Goal: Transaction & Acquisition: Obtain resource

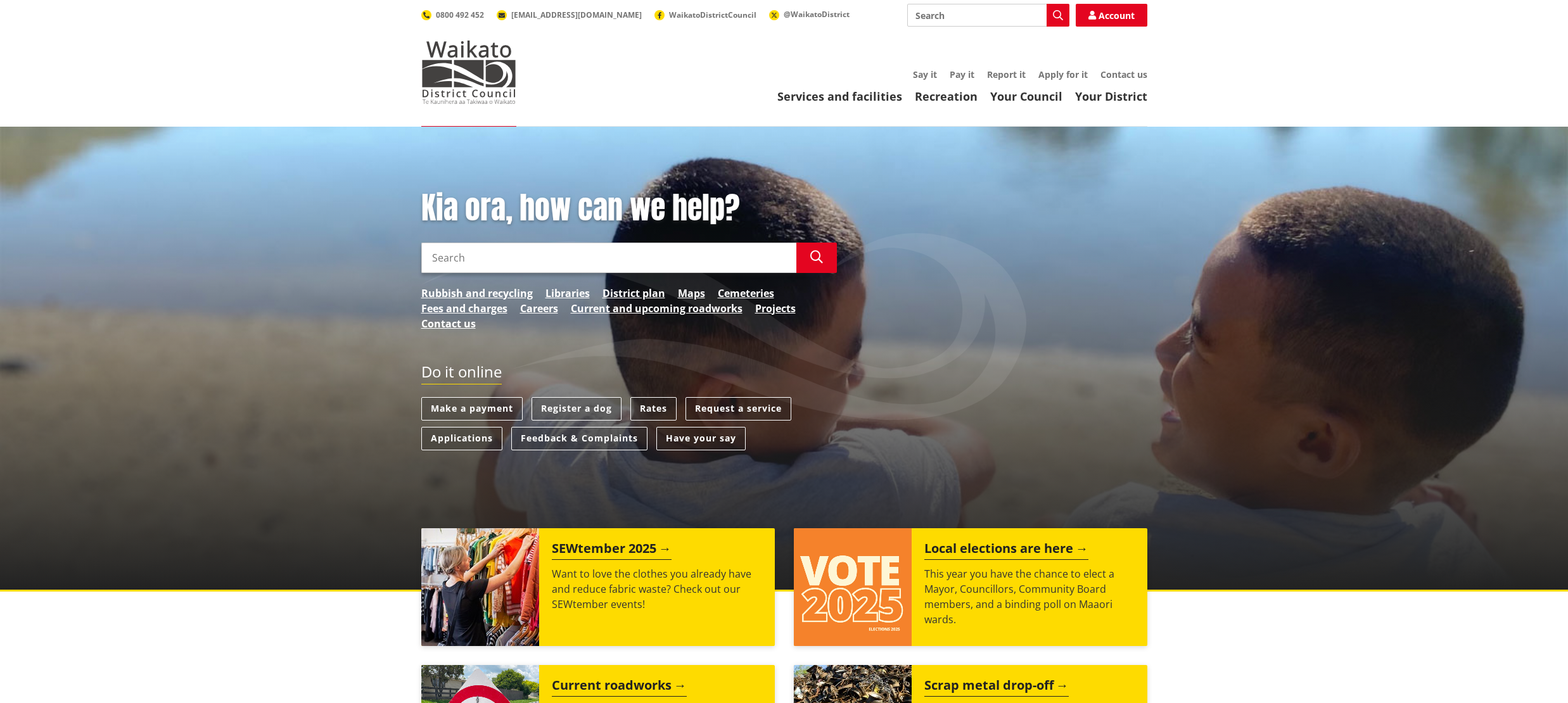
click at [936, 16] on input "Search" at bounding box center [988, 15] width 162 height 22
click at [471, 440] on link "Applications" at bounding box center [462, 438] width 81 height 23
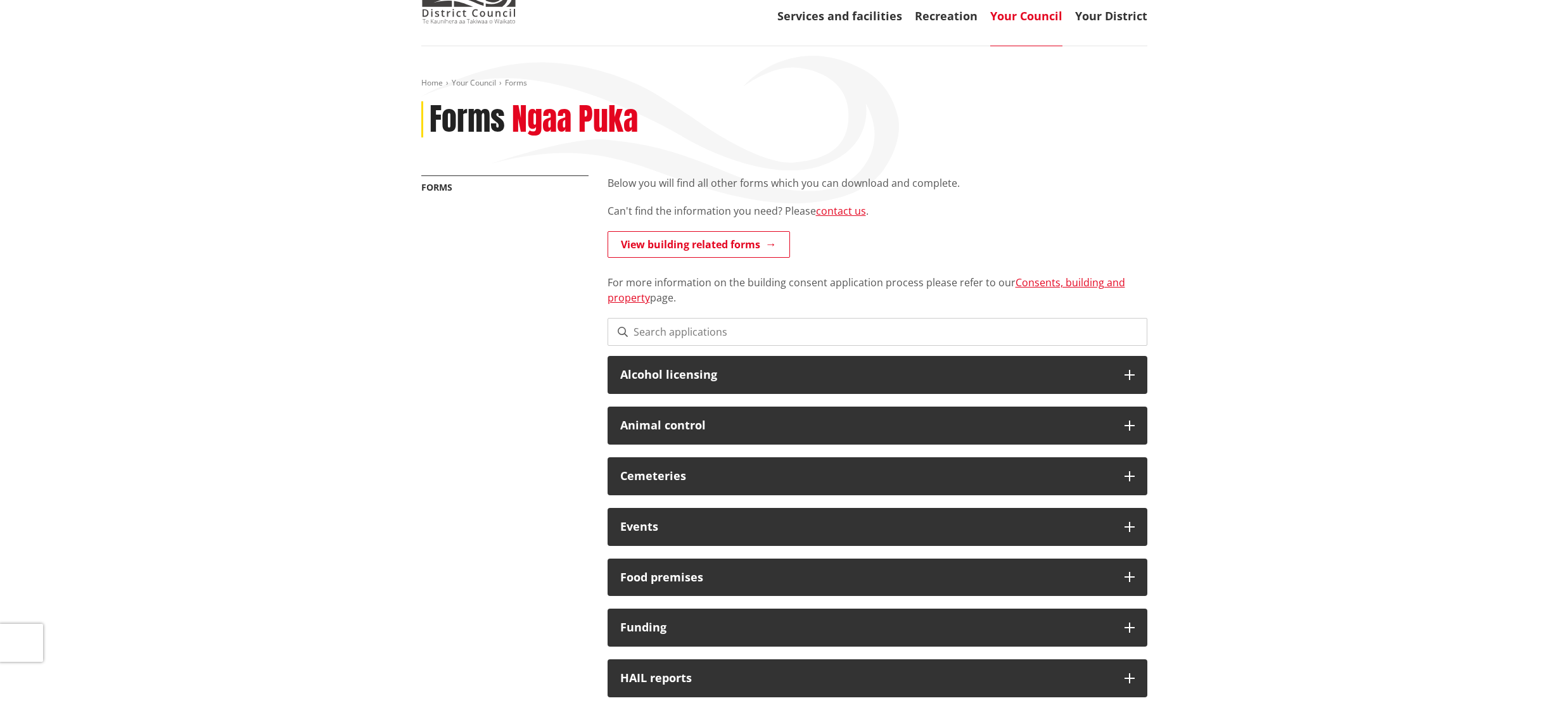
scroll to position [81, 0]
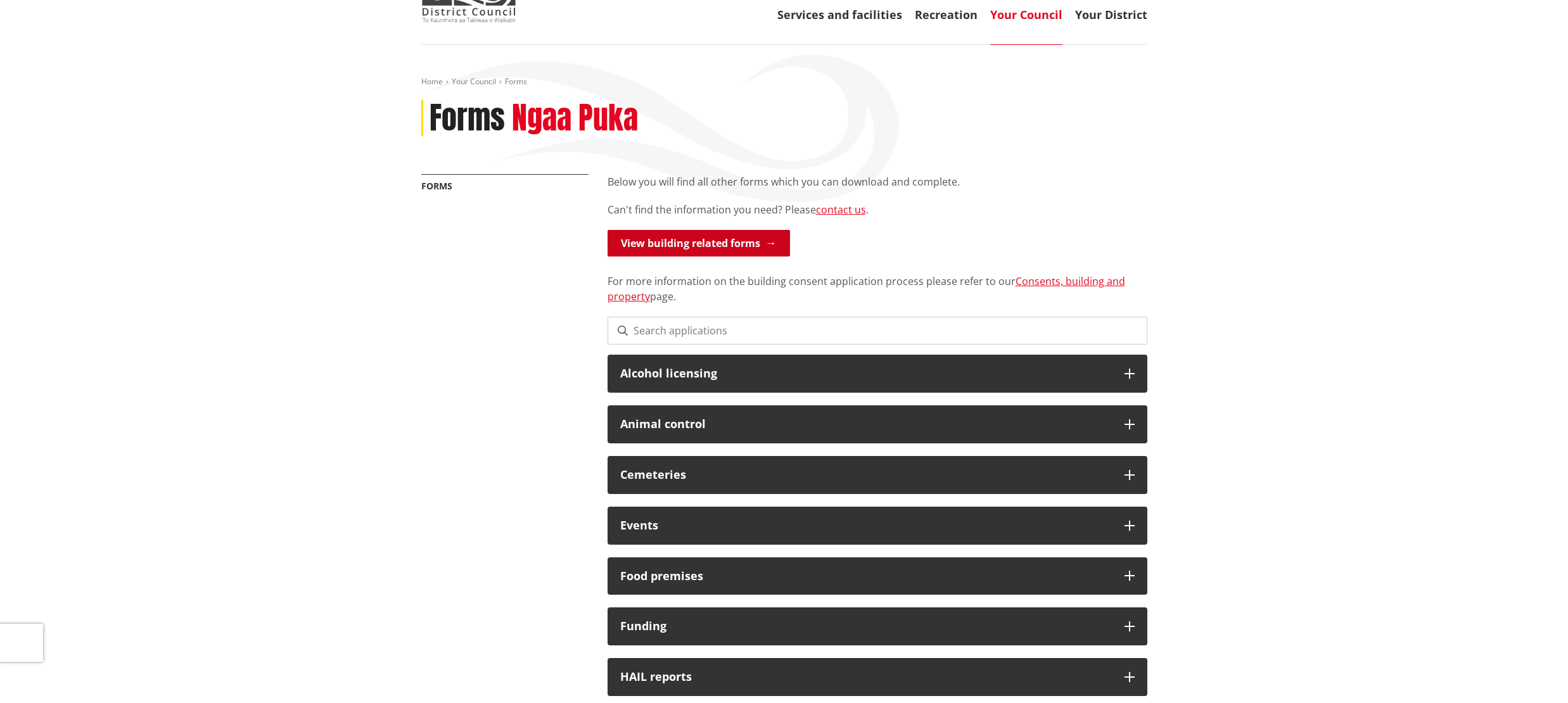
click at [711, 246] on link "View building related forms" at bounding box center [699, 243] width 183 height 27
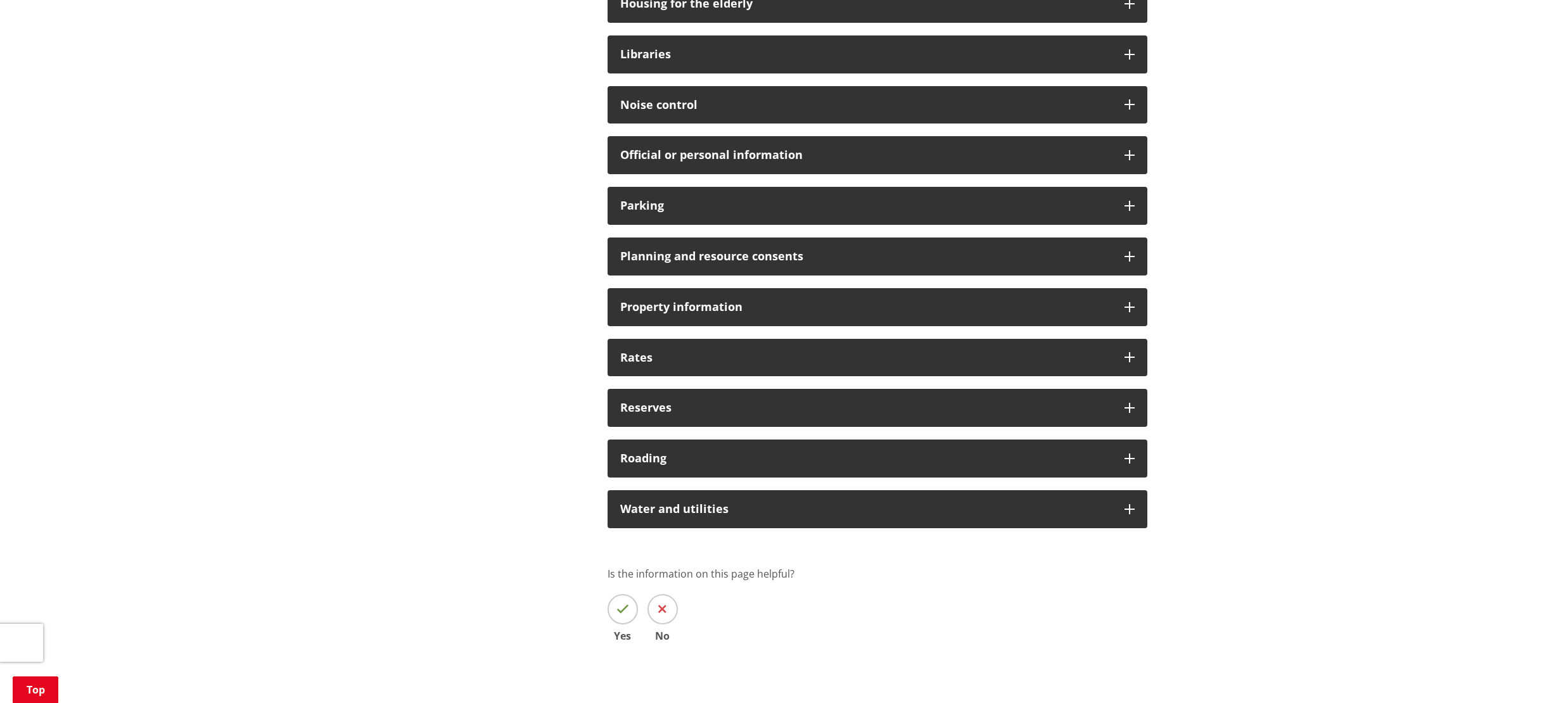
scroll to position [807, 0]
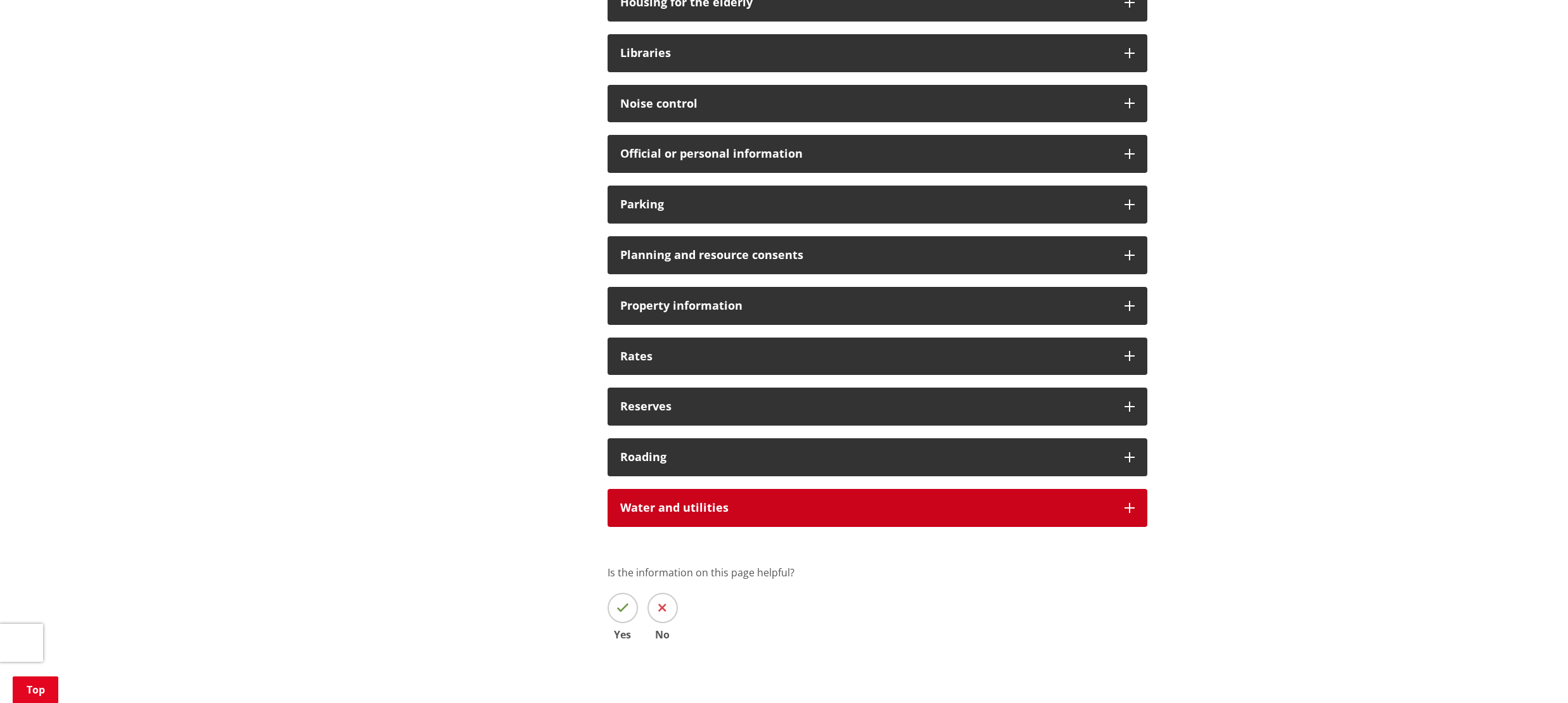
click at [1128, 510] on icon at bounding box center [1130, 508] width 10 height 10
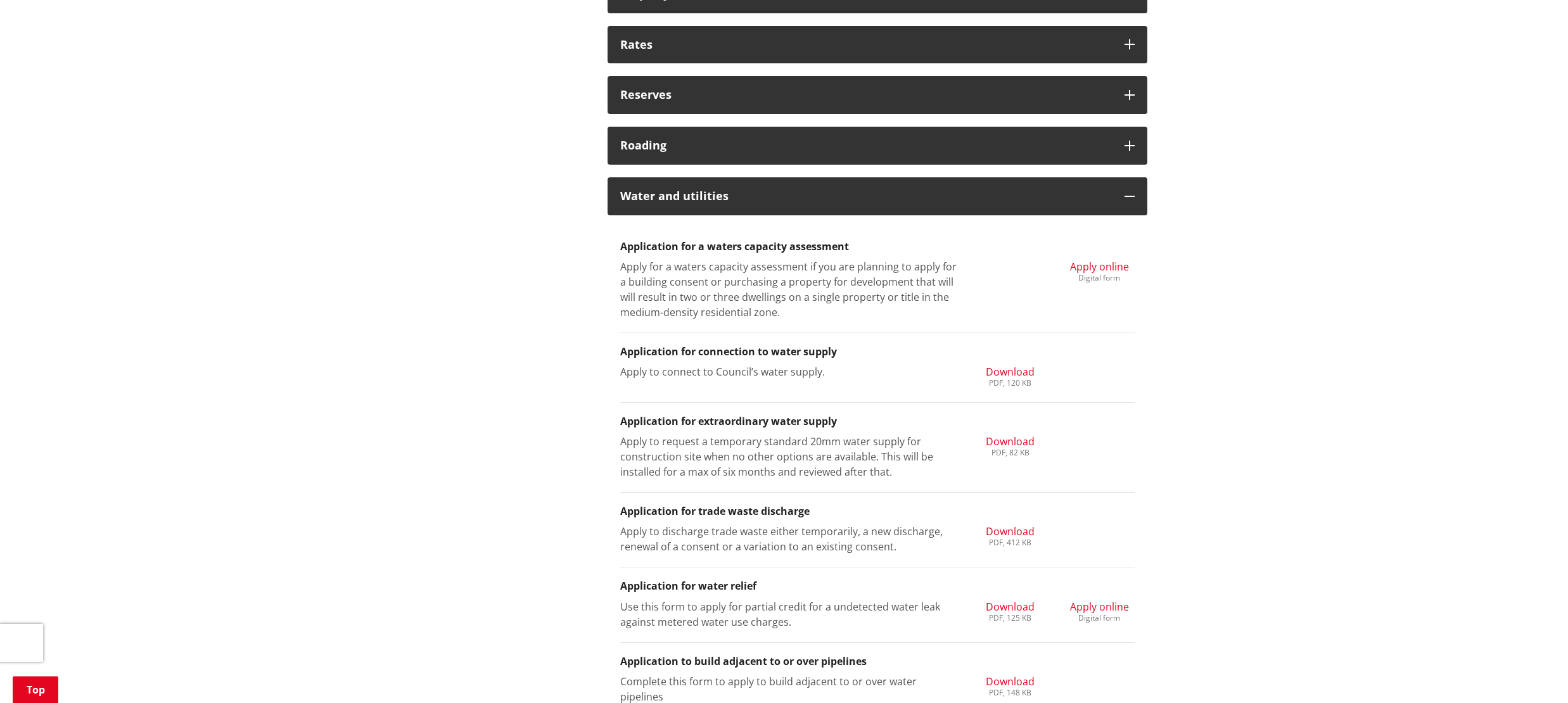
scroll to position [1126, 0]
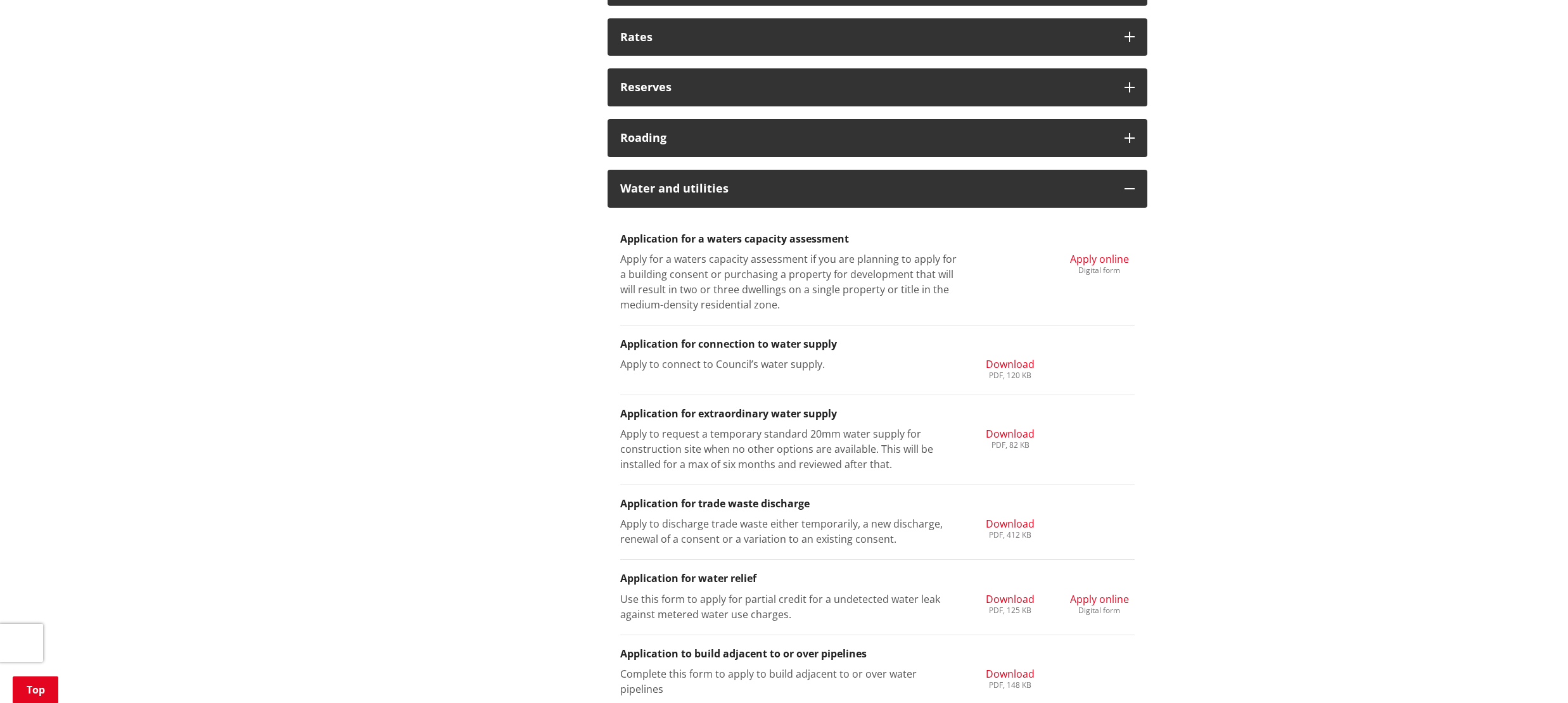
click at [1013, 365] on span "Download" at bounding box center [1010, 364] width 49 height 14
